Goal: Task Accomplishment & Management: Use online tool/utility

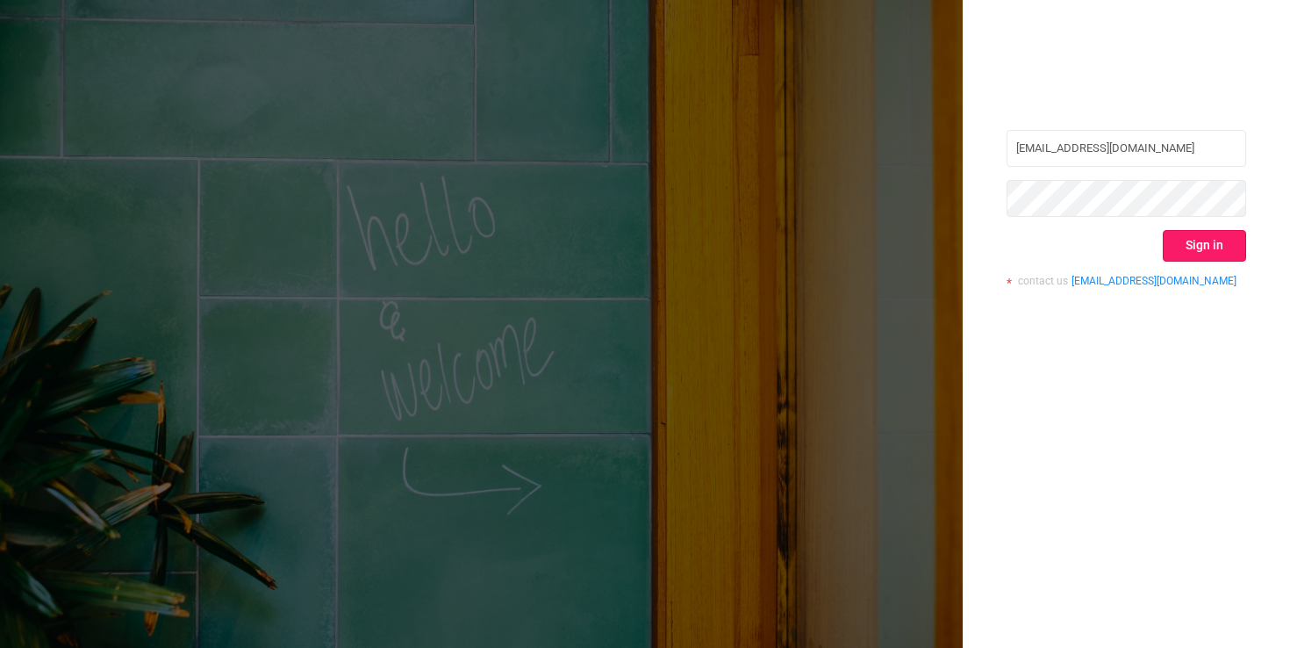
click at [1225, 254] on button "Sign in" at bounding box center [1204, 246] width 83 height 32
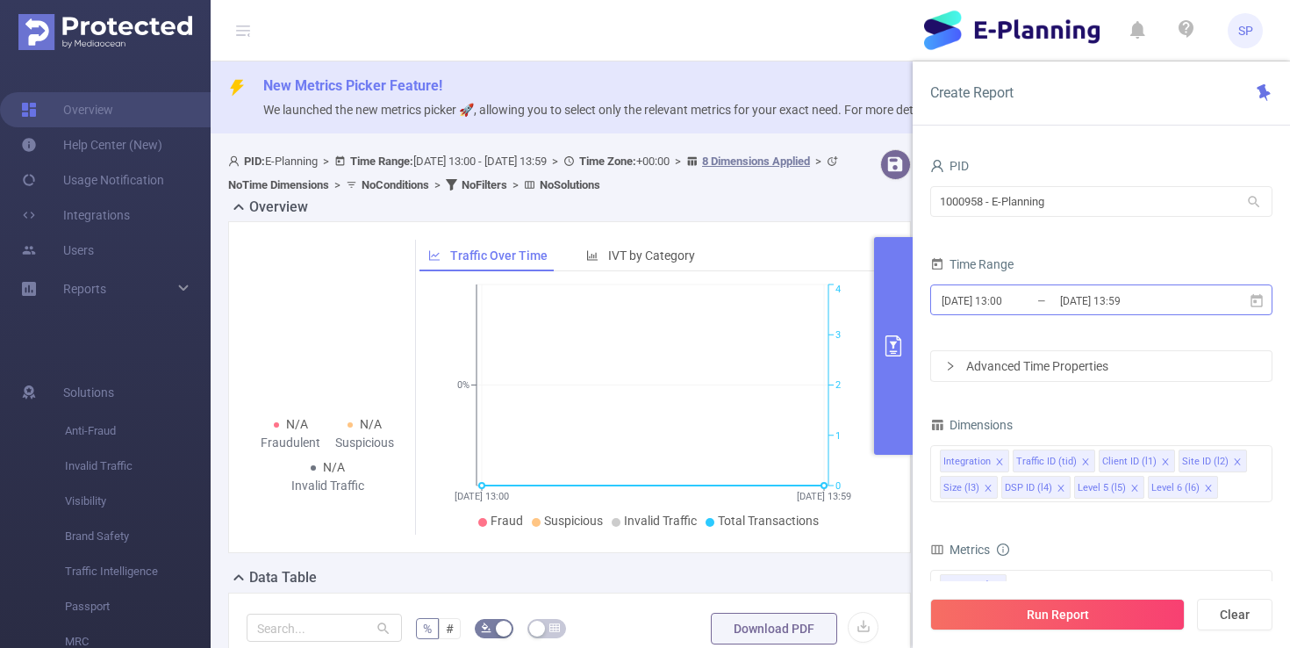
click at [987, 300] on input "[DATE] 13:00" at bounding box center [1011, 301] width 142 height 24
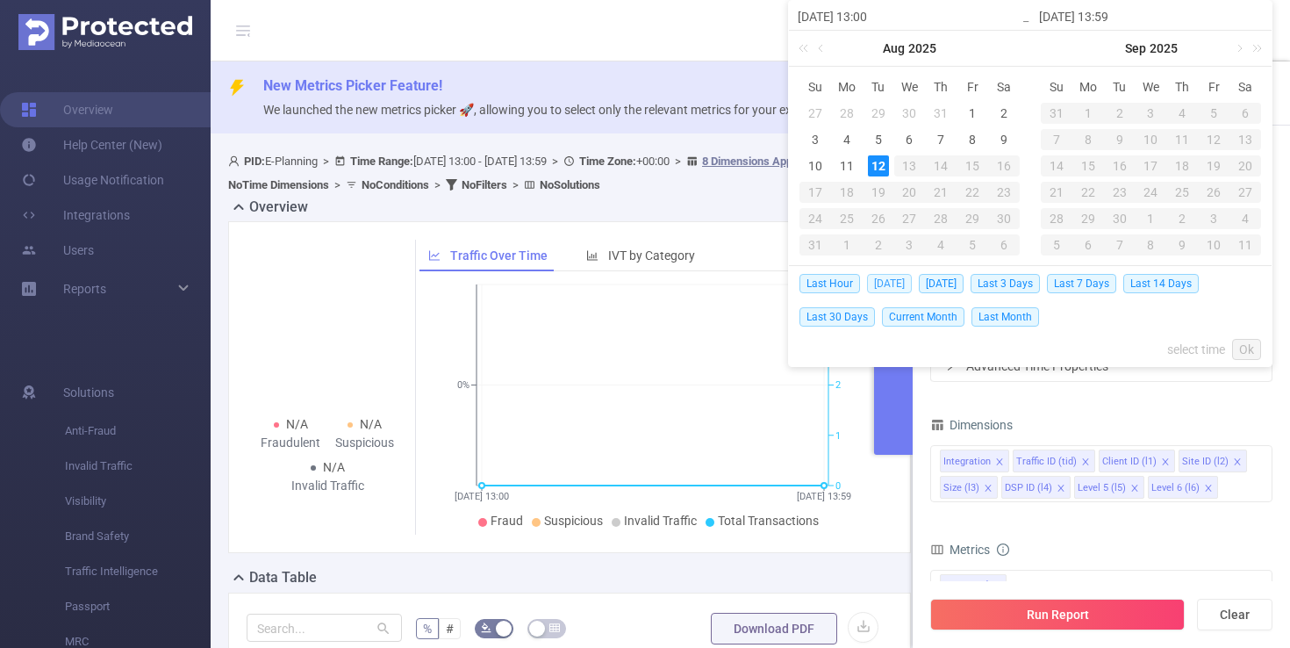
click at [894, 280] on span "[DATE]" at bounding box center [889, 283] width 45 height 19
type input "[DATE] 00:00"
type input "[DATE] 23:59"
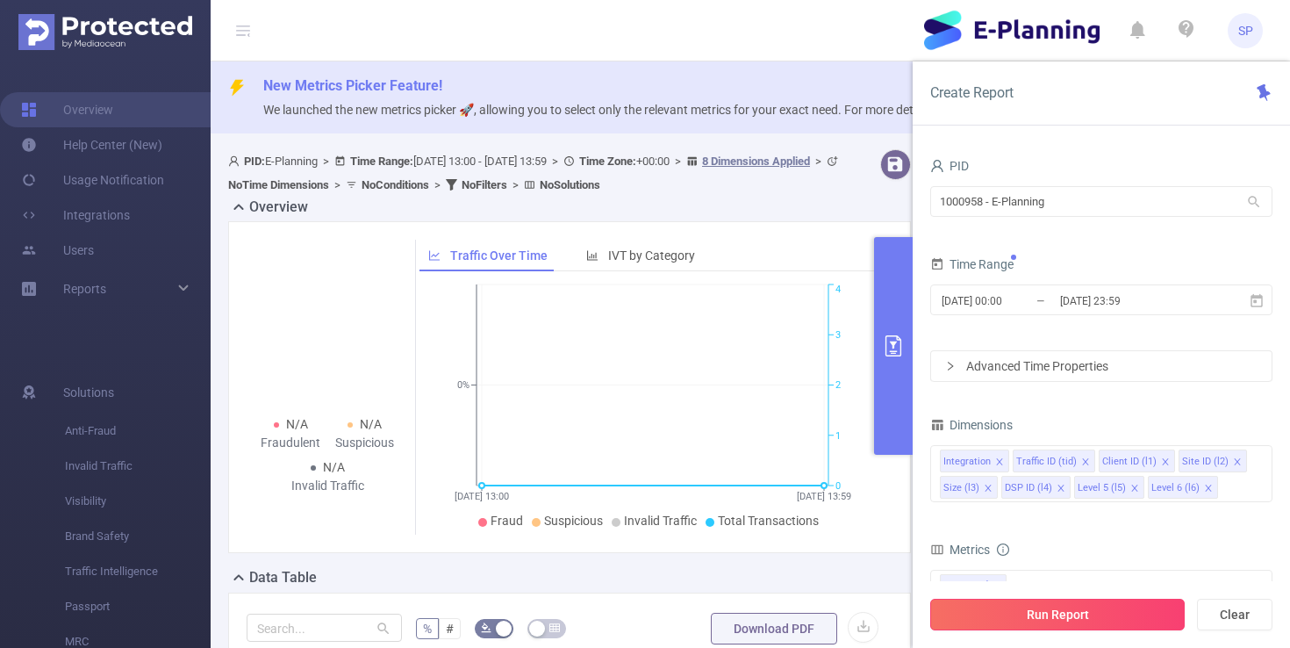
click at [1051, 612] on button "Run Report" at bounding box center [1057, 614] width 254 height 32
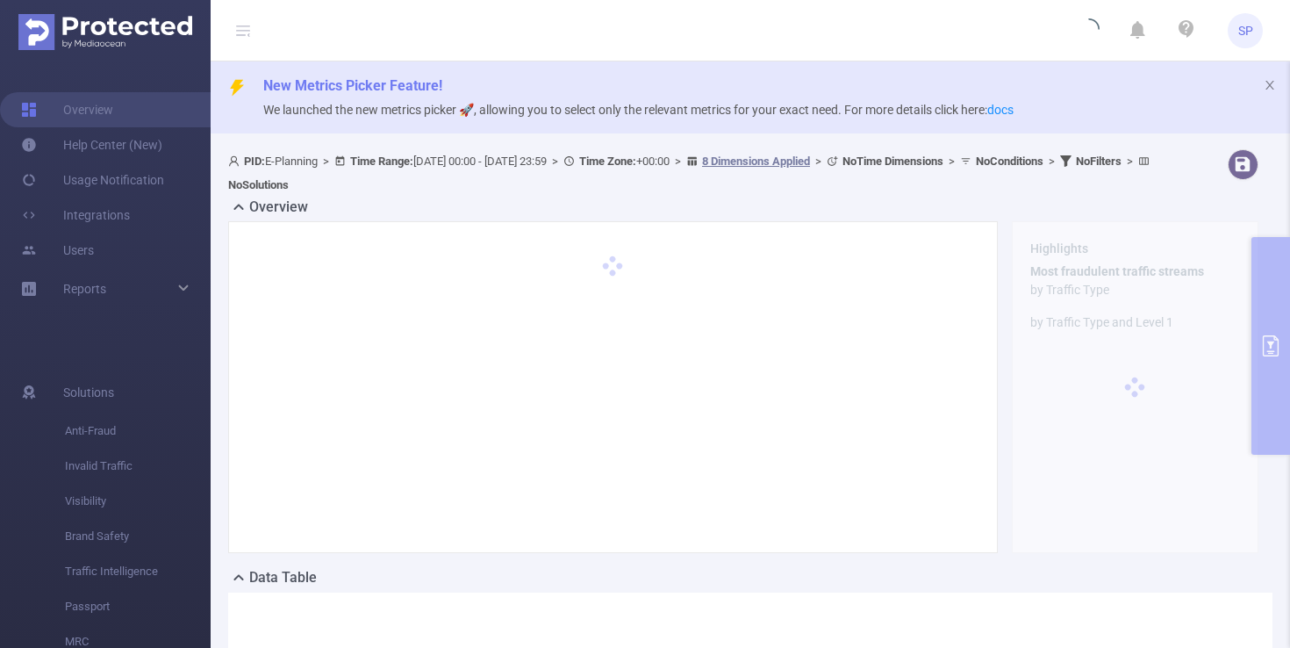
click at [617, 172] on div "PID: E-Planning > Time Range: [DATE] 00:00 - [DATE] 23:59 > Time Zone: +00:00 >…" at bounding box center [699, 172] width 943 height 47
click at [1274, 83] on icon "icon: close" at bounding box center [1270, 85] width 12 height 12
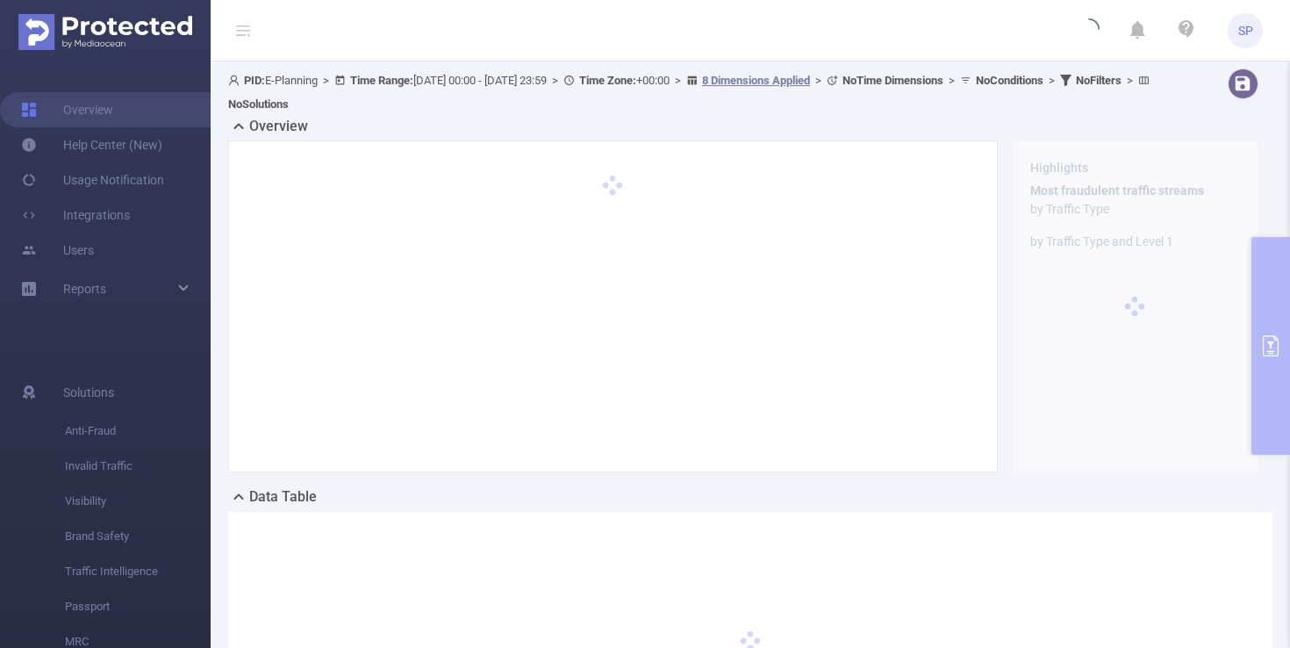
click at [676, 116] on div "PID: E-Planning > Time Range: [DATE] 00:00 - [DATE] 23:59 > Time Zone: +00:00 >…" at bounding box center [699, 91] width 943 height 47
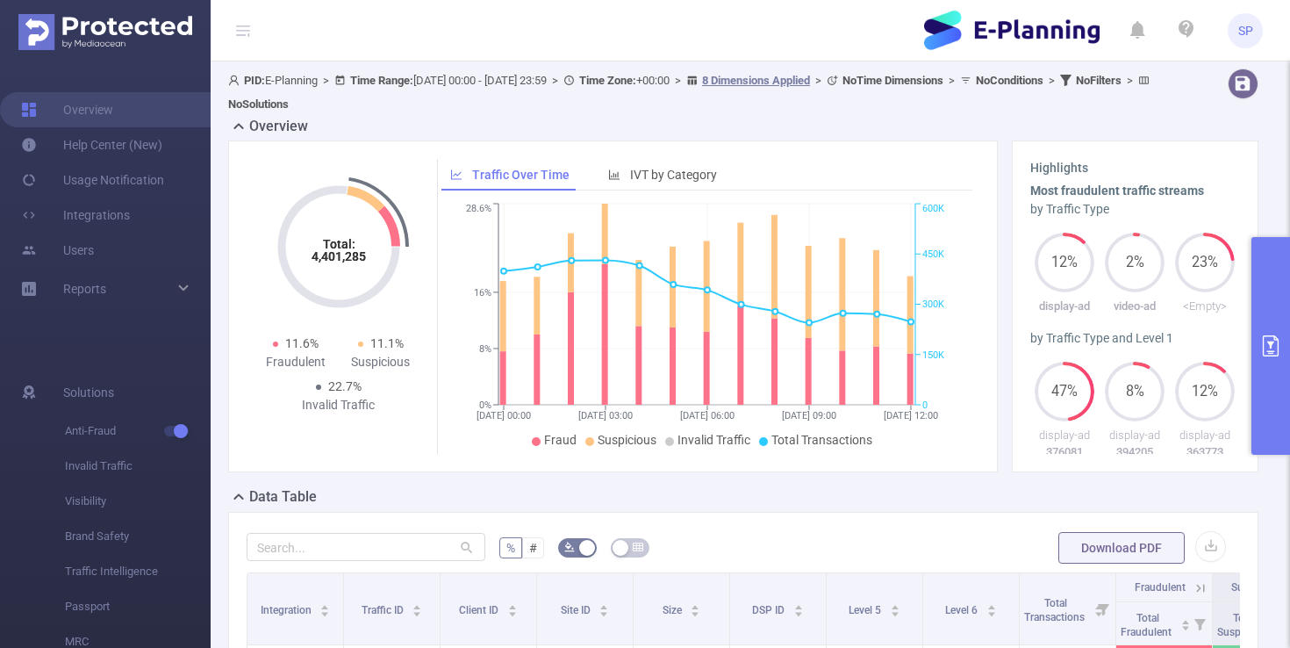
click at [347, 326] on icon "Total: 4,401,285 Total: 4,401,285" at bounding box center [339, 247] width 176 height 176
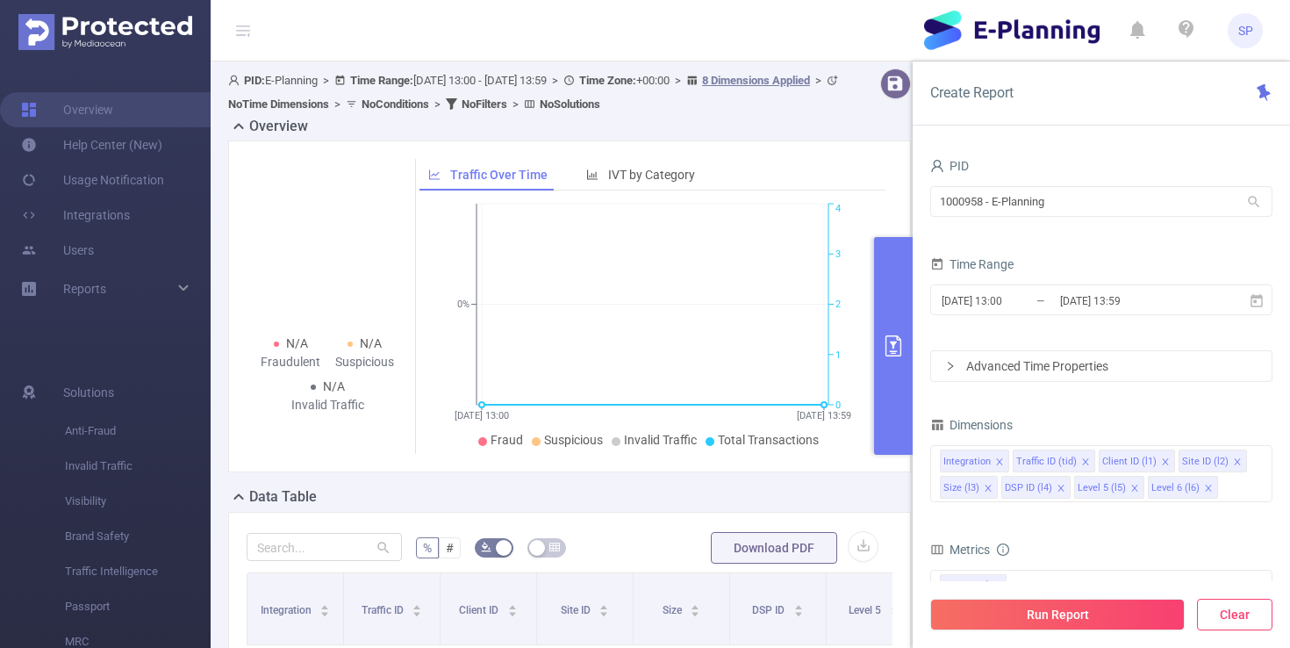
click at [1255, 620] on button "Clear" at bounding box center [1234, 614] width 75 height 32
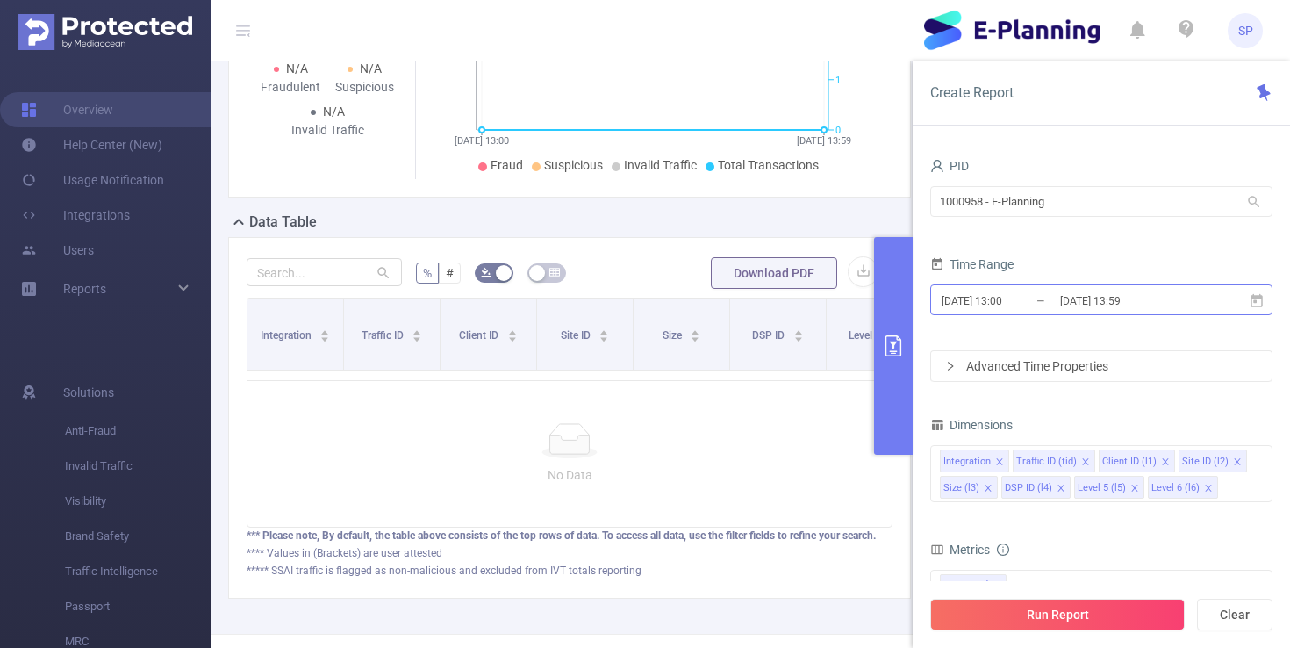
click at [1021, 292] on input "[DATE] 13:00" at bounding box center [1011, 301] width 142 height 24
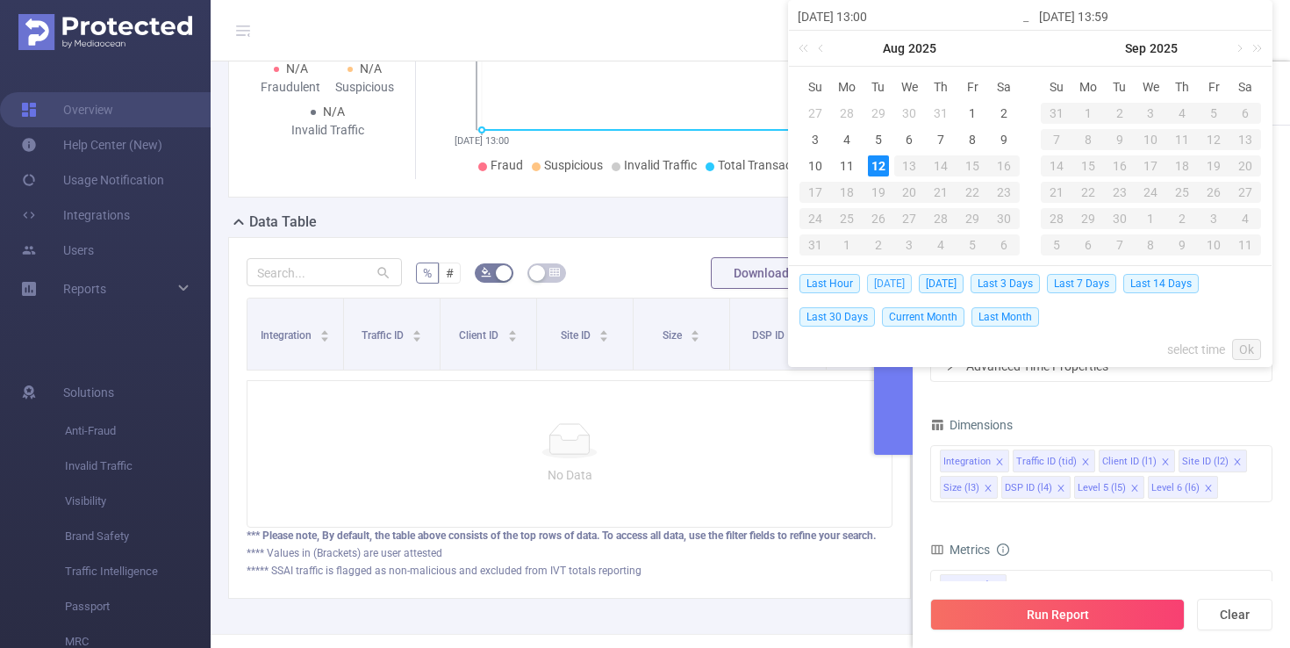
click at [889, 287] on span "[DATE]" at bounding box center [889, 283] width 45 height 19
type input "[DATE] 00:00"
type input "[DATE] 23:59"
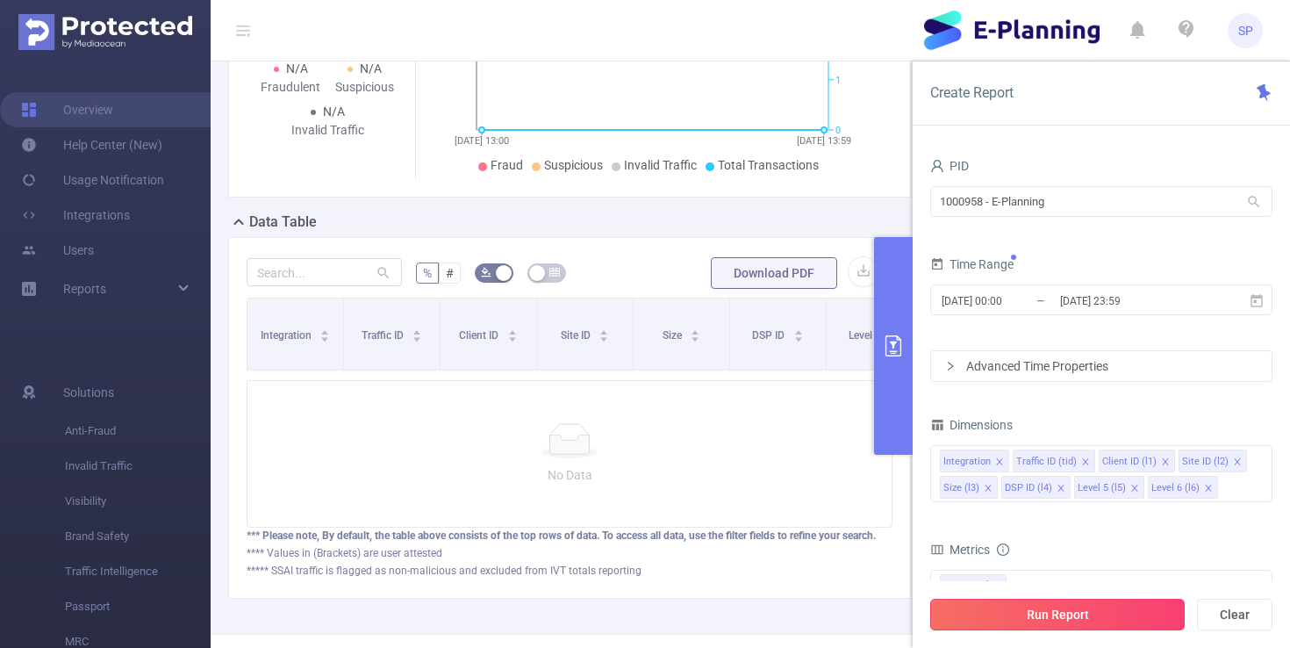
click at [1066, 606] on button "Run Report" at bounding box center [1057, 614] width 254 height 32
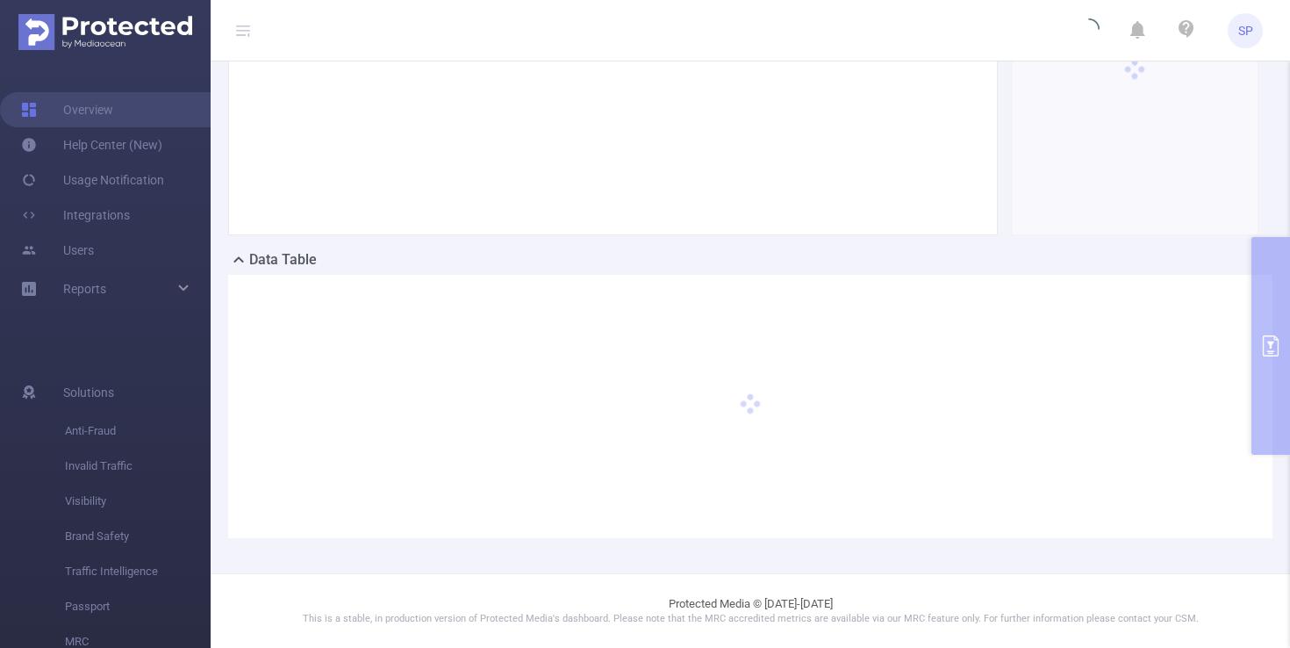
scroll to position [236, 0]
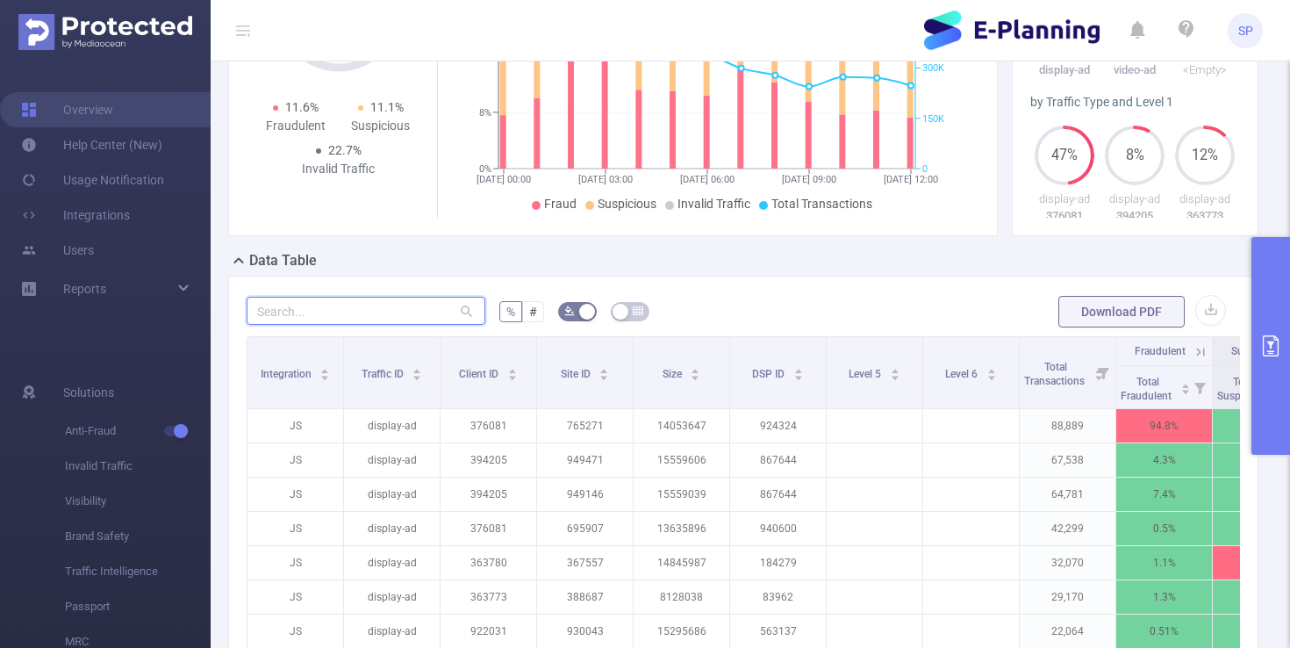
click at [398, 314] on input "text" at bounding box center [366, 311] width 239 height 28
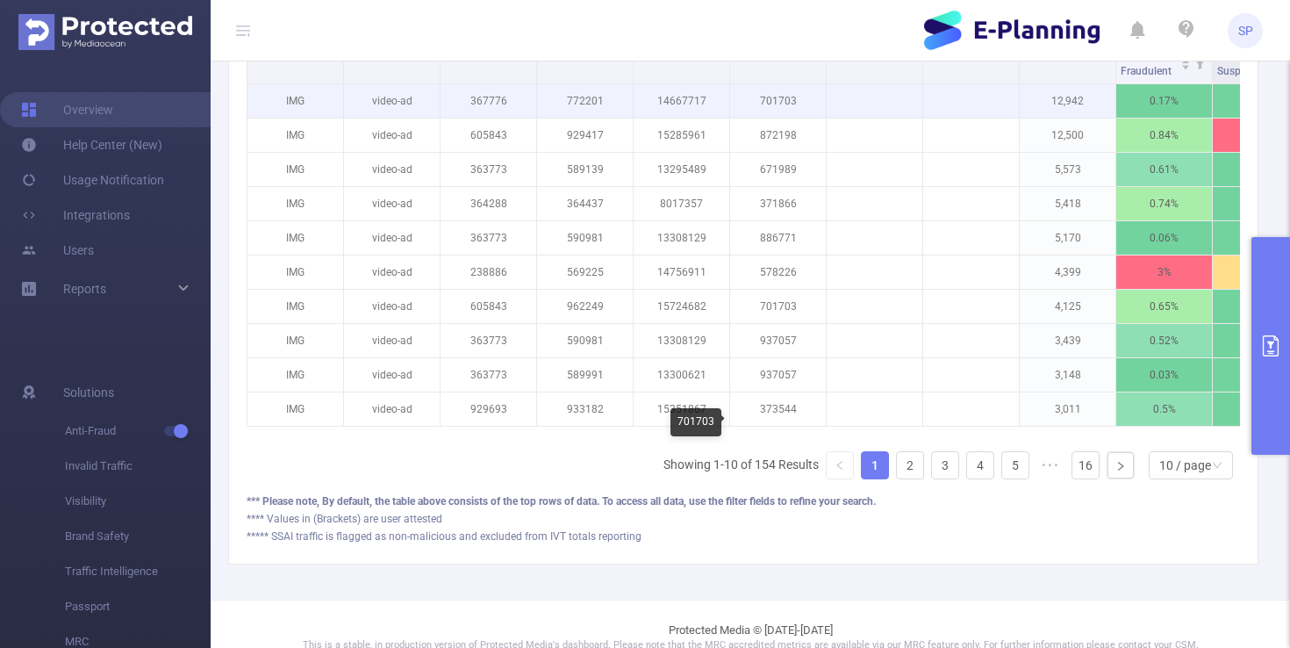
scroll to position [586, 0]
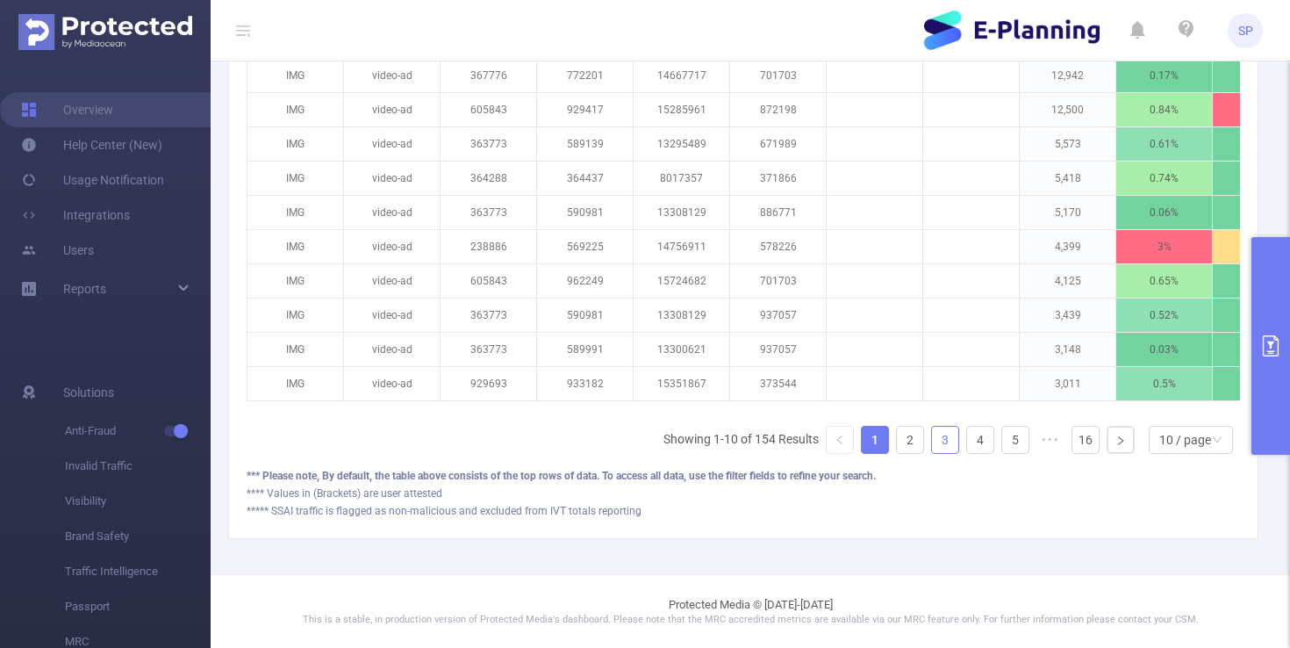
type input "img"
click at [951, 441] on link "3" at bounding box center [945, 439] width 26 height 26
